Goal: Find specific page/section: Find specific page/section

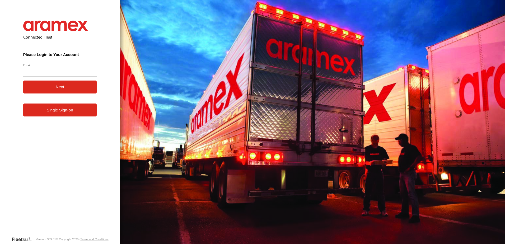
click at [48, 74] on input "Email" at bounding box center [60, 72] width 74 height 10
type input "**********"
click at [63, 89] on button "Next" at bounding box center [60, 87] width 74 height 13
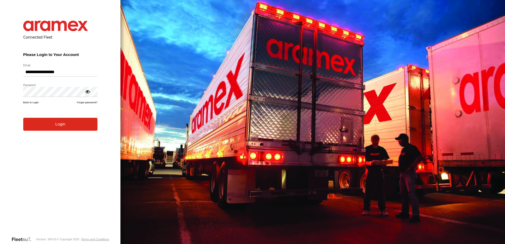
click at [63, 129] on button "Login" at bounding box center [60, 124] width 74 height 13
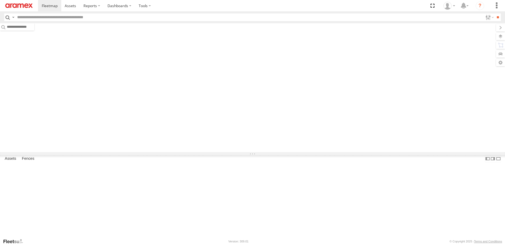
type input "***"
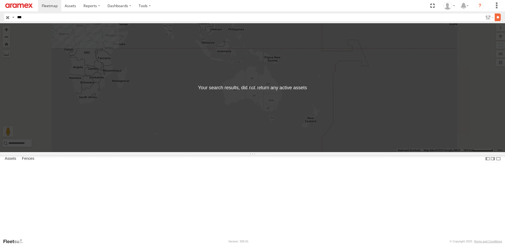
click at [495, 17] on input "**" at bounding box center [498, 17] width 6 height 8
click at [484, 20] on label at bounding box center [488, 17] width 11 height 8
click at [0, 0] on span "Souse Branch" at bounding box center [0, 0] width 0 height 0
click at [495, 20] on input "**" at bounding box center [498, 17] width 6 height 8
click at [316, 132] on div "← Move left → Move right ↑ Move up ↓ Move down + Zoom in - Zoom out Home Jump l…" at bounding box center [252, 87] width 505 height 129
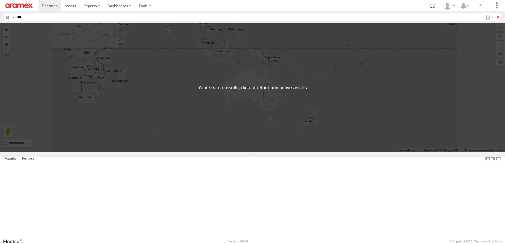
click at [7, 17] on input "button" at bounding box center [7, 17] width 7 height 8
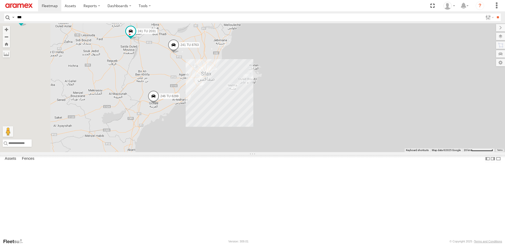
drag, startPoint x: 217, startPoint y: 83, endPoint x: 380, endPoint y: 152, distance: 177.2
click at [380, 152] on div "241 TU 2029 246 TU 8288 245 TU 9065 245 TU 9058 241 TU 8763 246 TU 8280 241 TU …" at bounding box center [252, 87] width 505 height 129
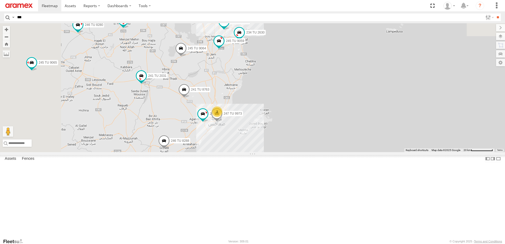
drag, startPoint x: 233, startPoint y: 106, endPoint x: 240, endPoint y: 139, distance: 34.0
click at [240, 140] on div "241 TU 2029 246 TU 8288 245 TU 9065 245 TU 9058 241 TU 8763 246 TU 8280 241 TU …" at bounding box center [252, 87] width 505 height 129
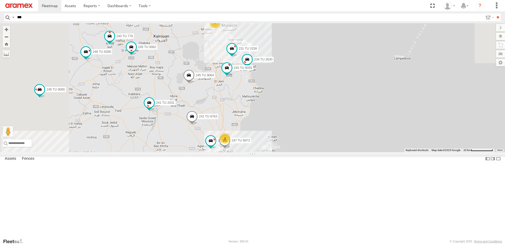
drag, startPoint x: 201, startPoint y: 139, endPoint x: 203, endPoint y: 176, distance: 37.0
click at [206, 152] on div "241 TU 2029 246 TU 8288 245 TU 9065 245 TU 9058 241 TU 8763 246 TU 8280 241 TU …" at bounding box center [252, 87] width 505 height 129
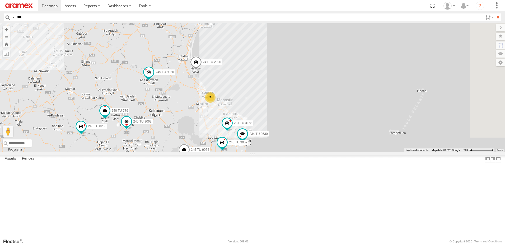
drag, startPoint x: 213, startPoint y: 114, endPoint x: 209, endPoint y: 162, distance: 49.0
click at [210, 152] on div "241 TU 2029 246 TU 8288 245 TU 9065 245 TU 9058 241 TU 8763 246 TU 8280 241 TU …" at bounding box center [252, 87] width 505 height 129
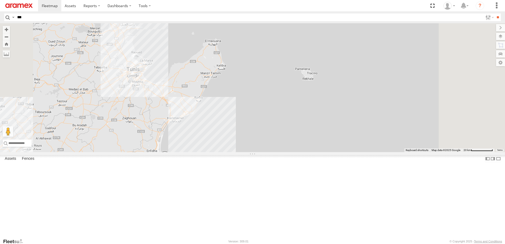
drag, startPoint x: 219, startPoint y: 136, endPoint x: 188, endPoint y: 119, distance: 35.4
click at [191, 127] on div "241 TU 2029 246 TU 8288 245 TU 9065 245 TU 9058 241 TU 8763 246 TU 8280 241 TU …" at bounding box center [252, 87] width 505 height 129
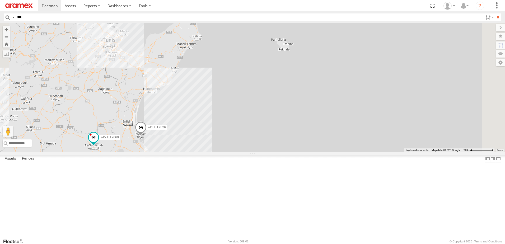
click at [188, 118] on div "241 TU 2029 246 TU 8288 245 TU 9065 245 TU 9058 241 TU 8763 246 TU 8280 241 TU …" at bounding box center [252, 87] width 505 height 129
drag, startPoint x: 189, startPoint y: 152, endPoint x: 189, endPoint y: 131, distance: 21.1
click at [189, 137] on div "241 TU 2029 246 TU 8288 245 TU 9065 245 TU 9058 241 TU 8763 246 TU 8280 241 TU …" at bounding box center [252, 87] width 505 height 129
click at [189, 130] on div "241 TU 2029 246 TU 8288 245 TU 9065 245 TU 9058 241 TU 8763 246 TU 8280 241 TU …" at bounding box center [252, 87] width 505 height 129
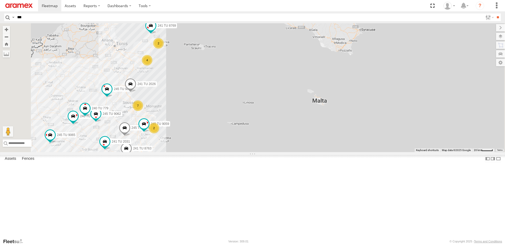
drag, startPoint x: 182, startPoint y: 163, endPoint x: 185, endPoint y: 145, distance: 18.6
click at [185, 145] on div "241 TU 2029 246 TU 8288 245 TU 9065 245 TU 9058 241 TU 8763 246 TU 8280 241 TU …" at bounding box center [252, 87] width 505 height 129
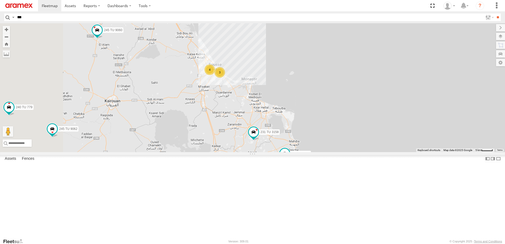
drag, startPoint x: 211, startPoint y: 146, endPoint x: 264, endPoint y: 166, distance: 56.5
click at [264, 152] on div "241 TU 2029 246 TU 8288 245 TU 9065 245 TU 9058 241 TU 8763 246 TU 8280 241 TU …" at bounding box center [252, 87] width 505 height 129
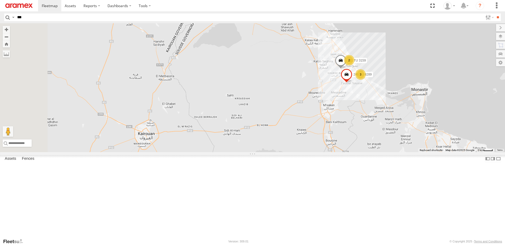
drag, startPoint x: 194, startPoint y: 129, endPoint x: 321, endPoint y: 188, distance: 139.5
click at [319, 152] on div "241 TU 2029 246 TU 8288 245 TU 9065 245 TU 9058 241 TU 8763 246 TU 8280 241 TU …" at bounding box center [252, 87] width 505 height 129
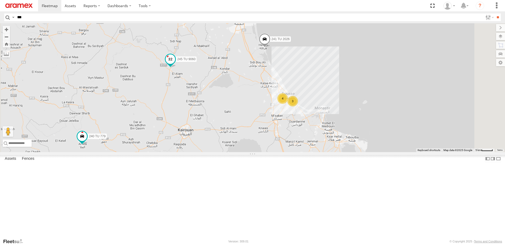
click at [176, 68] on span at bounding box center [171, 61] width 12 height 14
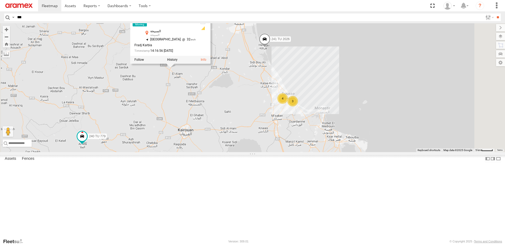
click at [211, 64] on div "245 TU 9060 [GEOGRAPHIC_DATA] السبيخة 35.94222 , 10.02074 [GEOGRAPHIC_DATA] 14:…" at bounding box center [170, 37] width 80 height 53
click at [211, 64] on div at bounding box center [170, 60] width 80 height 8
click at [285, 131] on div "241 TU 2029 246 TU 8288 245 TU 9065 245 TU 9058 241 TU 8763 246 TU 8280 241 TU …" at bounding box center [252, 87] width 505 height 129
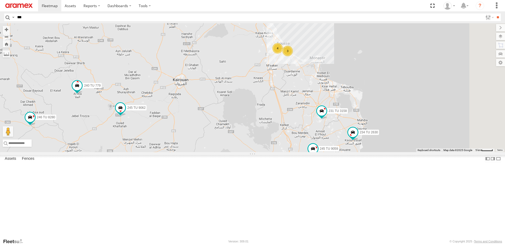
drag, startPoint x: 234, startPoint y: 211, endPoint x: 230, endPoint y: 123, distance: 88.9
click at [229, 143] on div "241 TU 2029 246 TU 8288 245 TU 9065 245 TU 9058 241 TU 8763 246 TU 8280 241 TU …" at bounding box center [252, 87] width 505 height 129
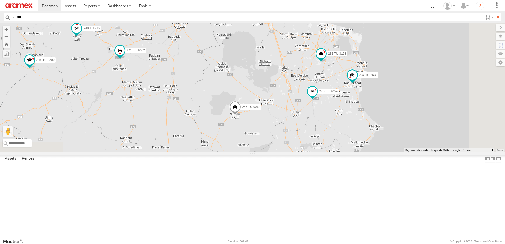
drag, startPoint x: 249, startPoint y: 131, endPoint x: 248, endPoint y: 126, distance: 5.4
click at [248, 126] on div "241 TU 2029 246 TU 8288 245 TU 9065 245 TU 9058 241 TU 8763 246 TU 8280 241 TU …" at bounding box center [252, 87] width 505 height 129
click at [161, 168] on span at bounding box center [156, 164] width 10 height 10
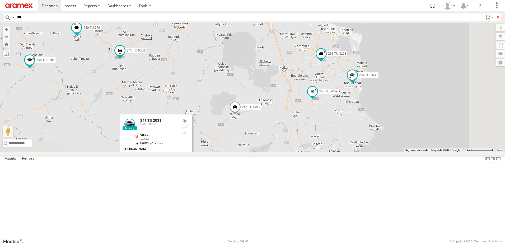
click at [218, 123] on div "241 TU 2029 246 TU 8288 245 TU 9065 245 TU 9058 241 TU 8763 246 TU 8280 241 TU …" at bounding box center [252, 87] width 505 height 129
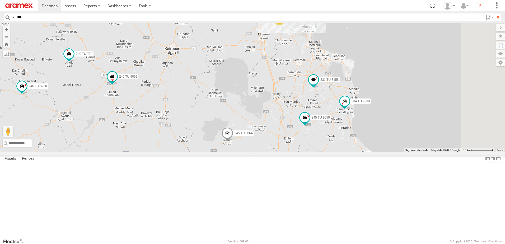
drag, startPoint x: 306, startPoint y: 118, endPoint x: 298, endPoint y: 145, distance: 27.8
click at [298, 145] on div "241 TU 2029 246 TU 8288 245 TU 9065 245 TU 9058 241 TU 8763 246 TU 8280 241 TU …" at bounding box center [252, 87] width 505 height 129
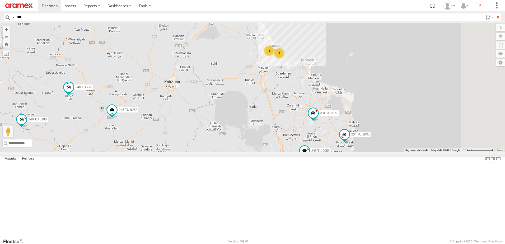
drag, startPoint x: 298, startPoint y: 85, endPoint x: 299, endPoint y: 121, distance: 36.2
click at [299, 121] on div "241 TU 2029 246 TU 8288 245 TU 9065 245 TU 9058 241 TU 8763 246 TU 8280 241 TU …" at bounding box center [252, 87] width 505 height 129
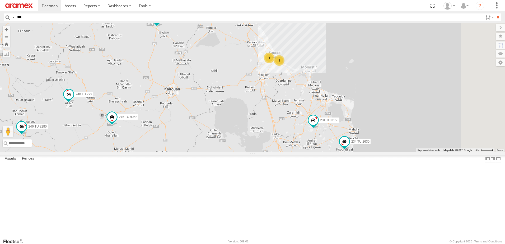
click at [31, 20] on input "***" at bounding box center [249, 17] width 468 height 8
click at [495, 13] on input "**" at bounding box center [498, 17] width 6 height 8
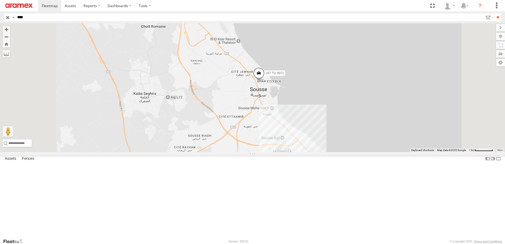
click at [31, 19] on input "****" at bounding box center [249, 17] width 468 height 8
type input "****"
click at [495, 13] on input "**" at bounding box center [498, 17] width 6 height 8
